Goal: Participate in discussion

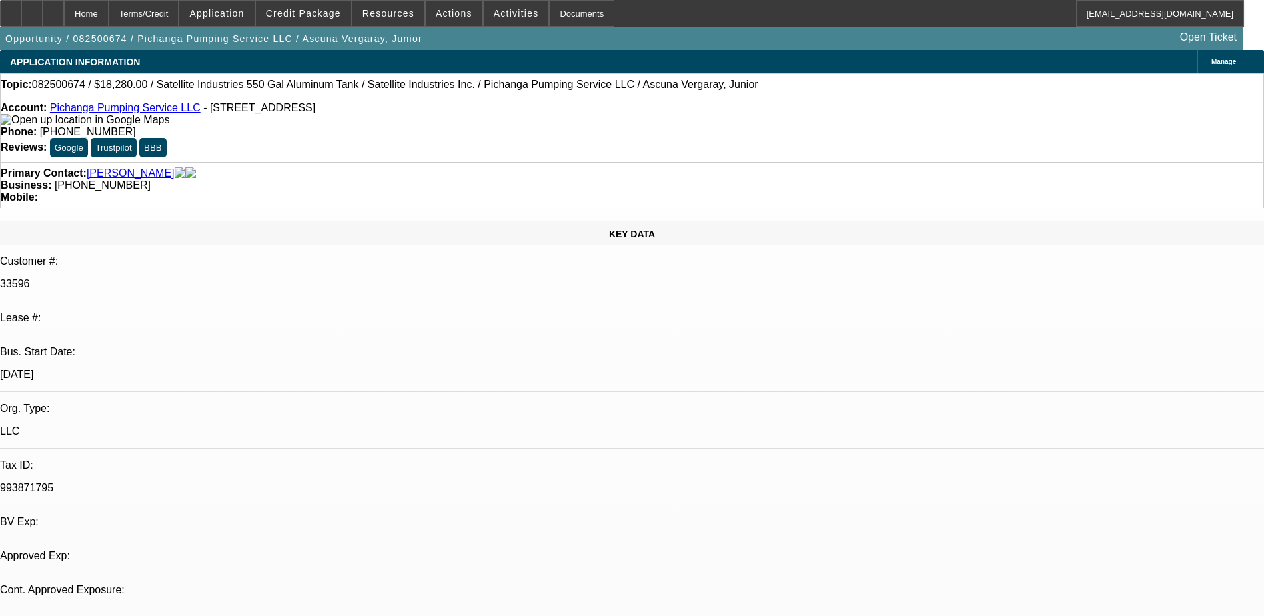
select select "0"
select select "2"
select select "0.1"
select select "1"
select select "2"
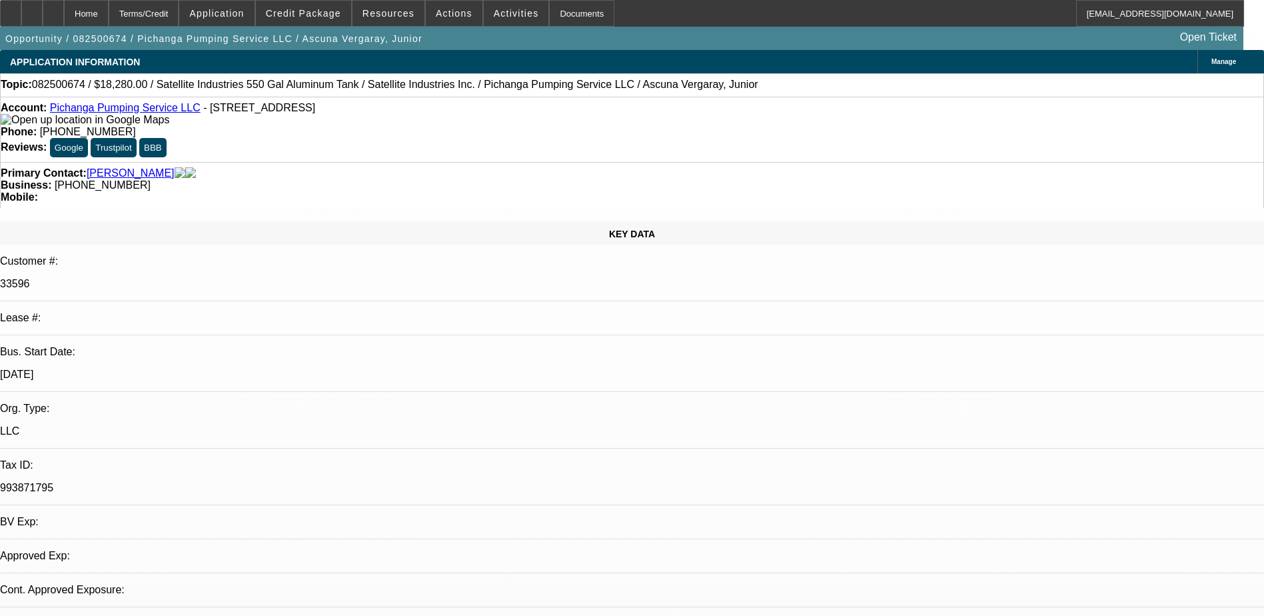
select select "4"
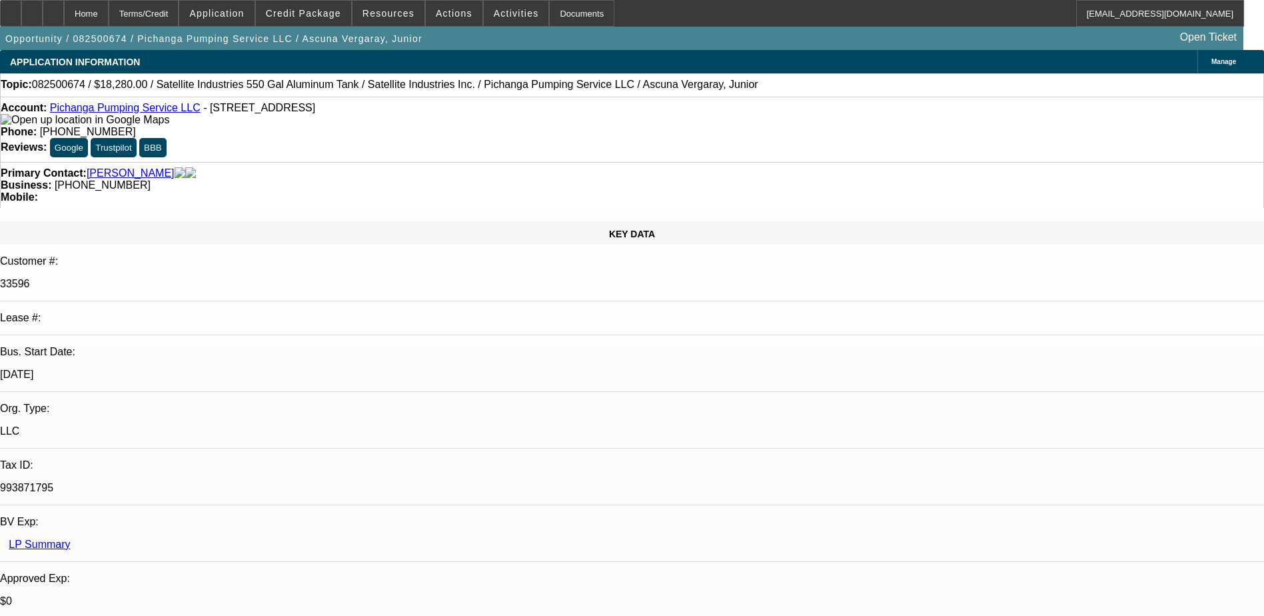
select select "0"
select select "2"
select select "0.1"
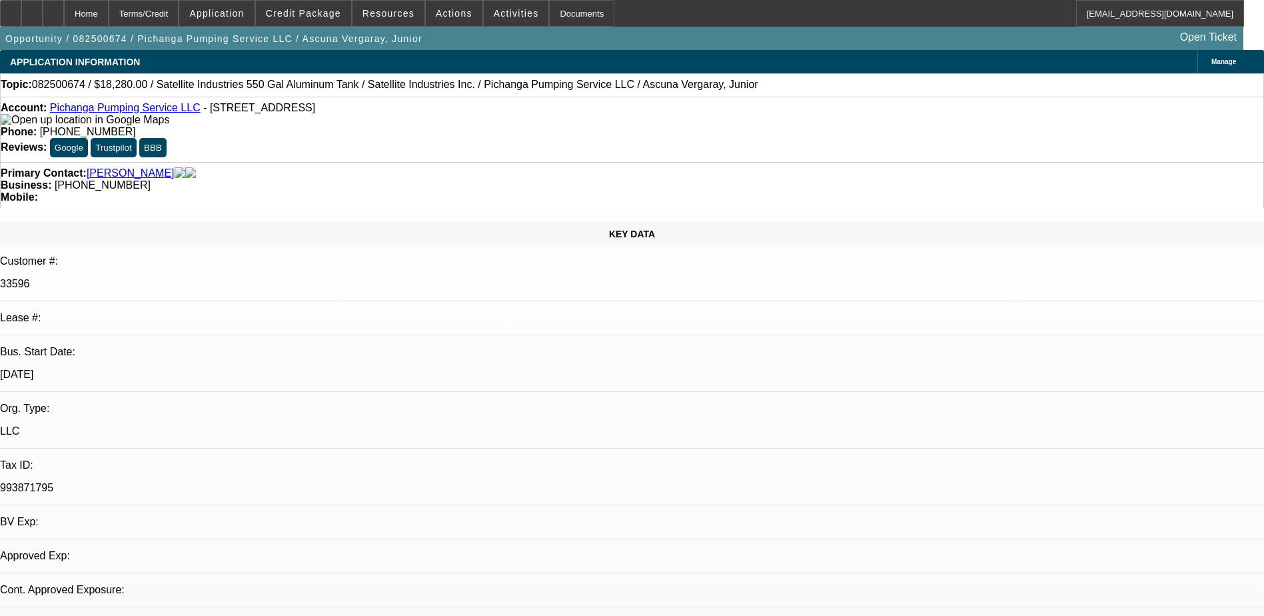
select select "4"
